Goal: Task Accomplishment & Management: Manage account settings

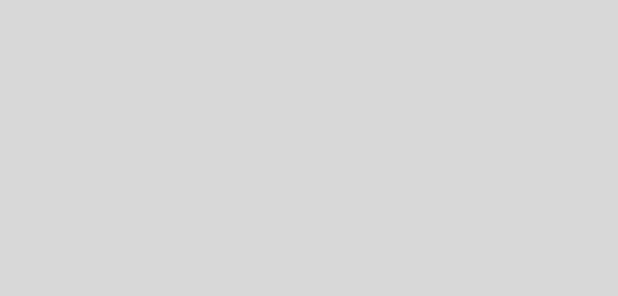
select select "es"
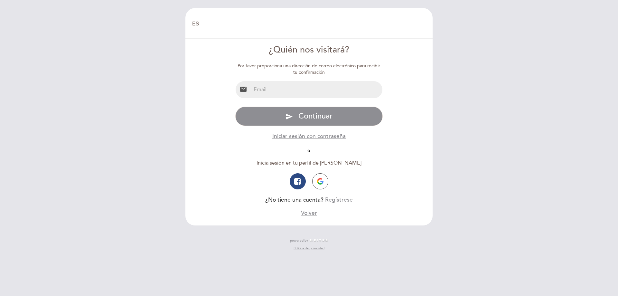
click at [265, 91] on input "email" at bounding box center [317, 89] width 132 height 17
type input "[EMAIL_ADDRESS][PERSON_NAME][DOMAIN_NAME]"
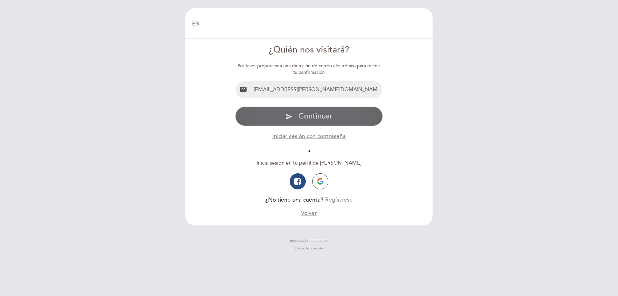
click at [334, 121] on button "send Continuar" at bounding box center [309, 115] width 148 height 19
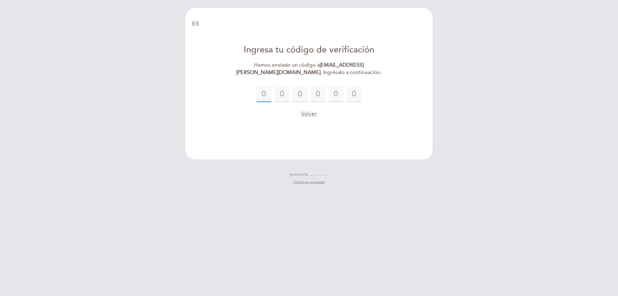
click at [260, 95] on input "text" at bounding box center [263, 94] width 15 height 15
type input "6"
type input "4"
type input "5"
type input "7"
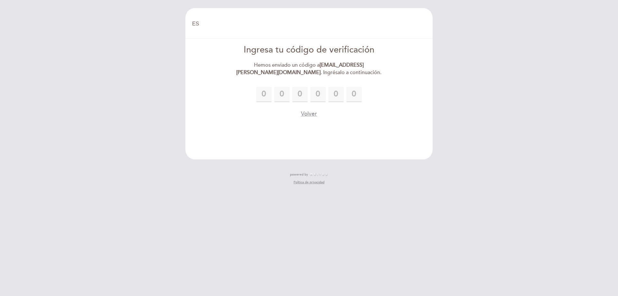
type input "1"
type input "8"
